Goal: Entertainment & Leisure: Consume media (video, audio)

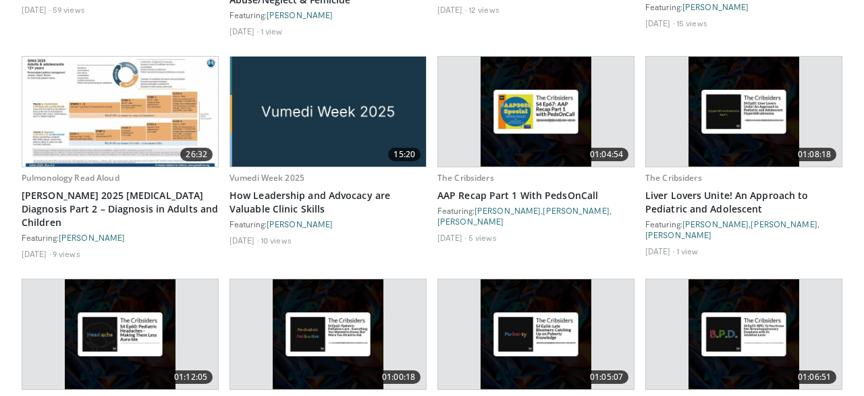
scroll to position [2247, 0]
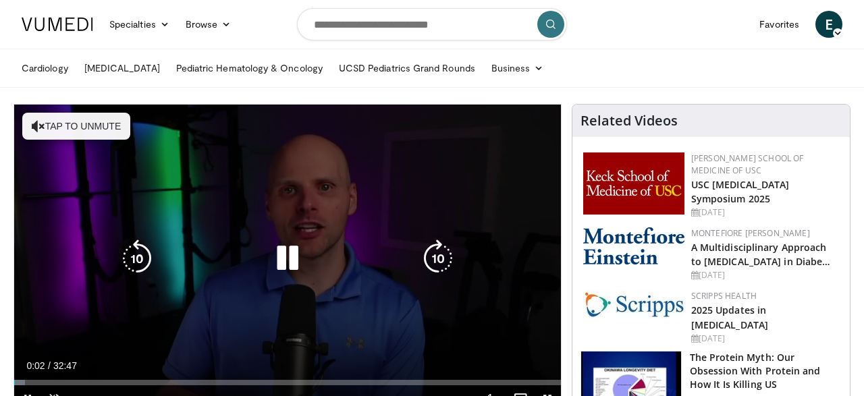
click at [96, 124] on button "Tap to unmute" at bounding box center [76, 126] width 108 height 27
